Goal: Register for event/course

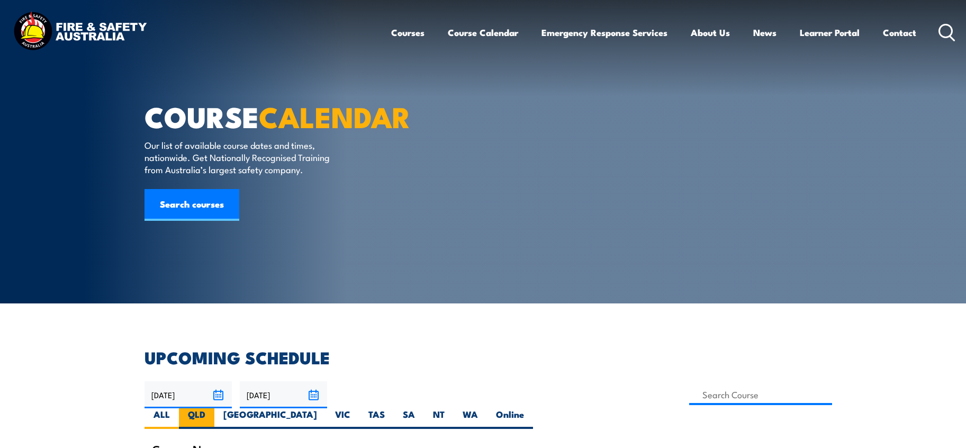
click at [214, 408] on label "QLD" at bounding box center [196, 418] width 35 height 21
click at [212, 408] on input "QLD" at bounding box center [208, 411] width 7 height 7
radio input "true"
click at [689, 394] on input at bounding box center [760, 394] width 143 height 21
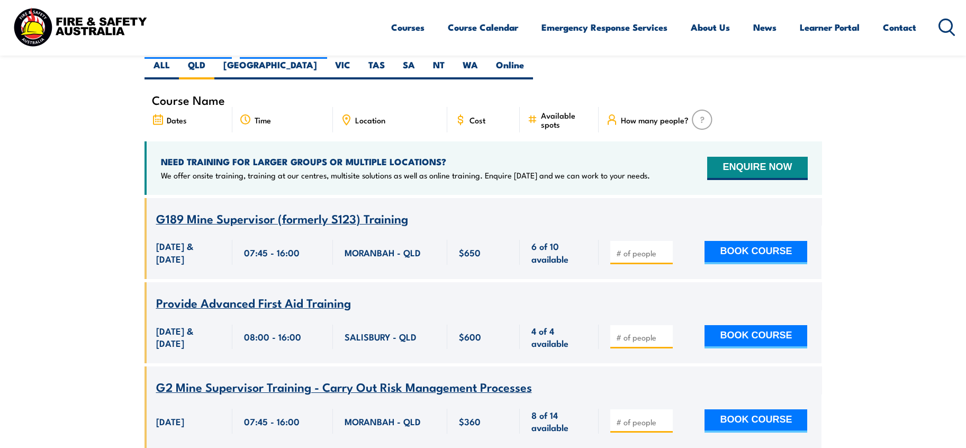
scroll to position [132, 0]
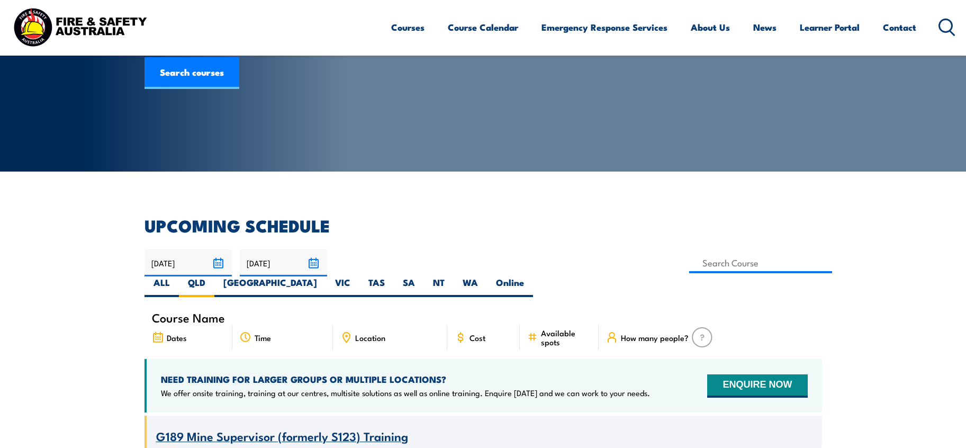
click at [393, 250] on div "18/08/2025 17/10/2025" at bounding box center [484, 273] width 678 height 48
click at [689, 261] on input at bounding box center [760, 263] width 143 height 21
type input "Safely Access the Rail Corridor"
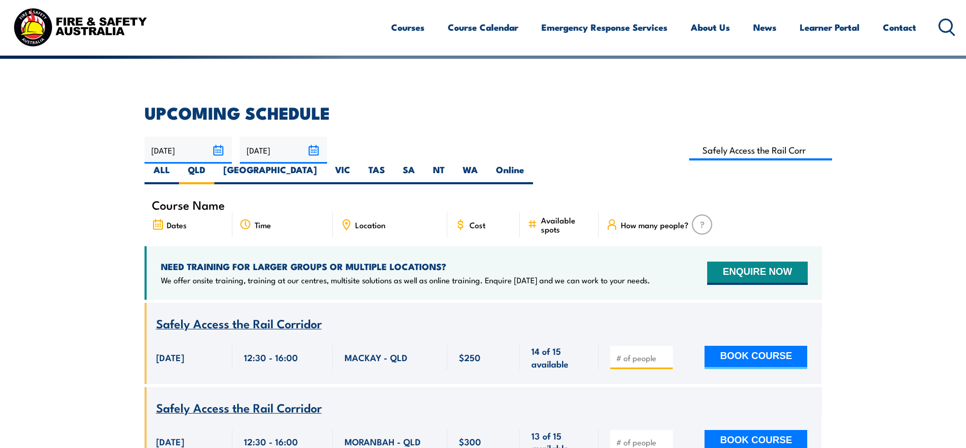
scroll to position [244, 0]
click at [316, 152] on input "[DATE]" at bounding box center [283, 150] width 87 height 27
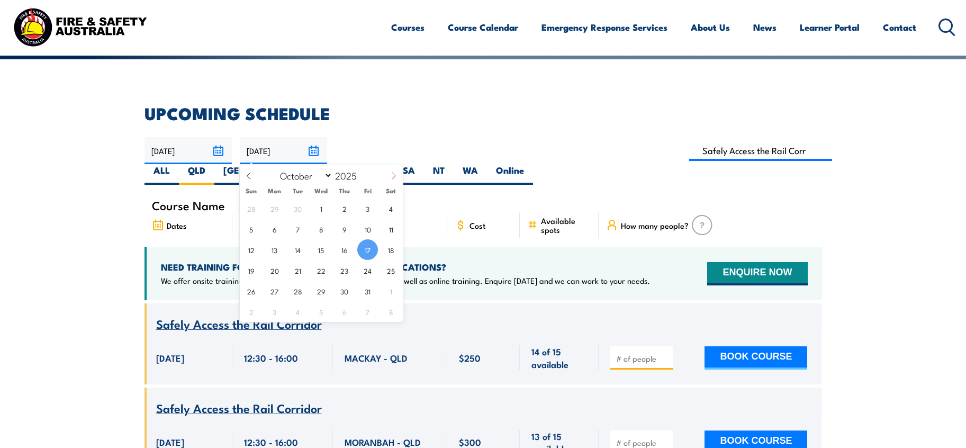
click at [390, 178] on icon at bounding box center [393, 175] width 7 height 7
select select "11"
click at [321, 283] on span "31" at bounding box center [321, 291] width 21 height 21
type input "[DATE]"
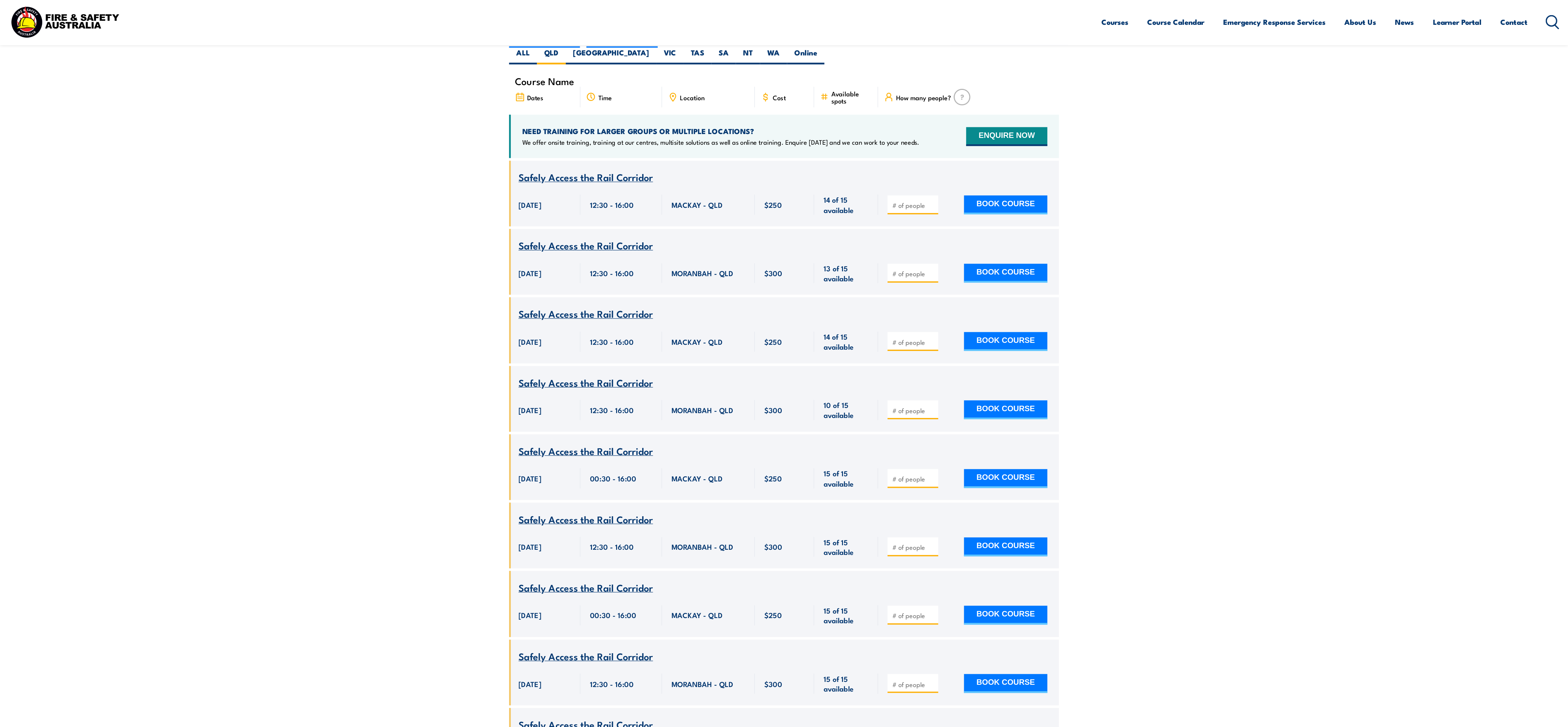
scroll to position [213, 0]
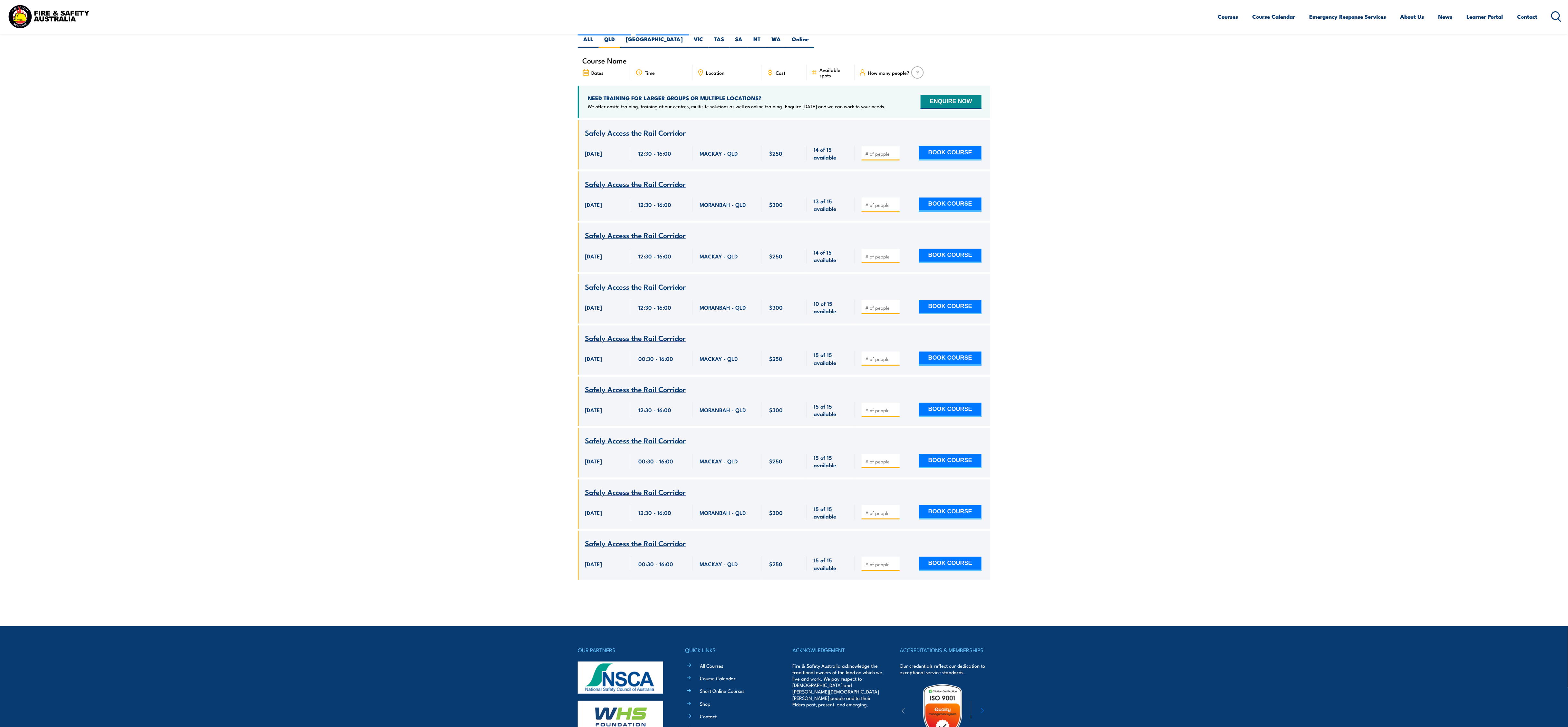
drag, startPoint x: 570, startPoint y: 6, endPoint x: 396, endPoint y: 386, distance: 417.9
click at [396, 272] on section "UPCOMING SCHEDULE 18/08/2025 31/12/2025" at bounding box center [784, 294] width 1568 height 590
